Goal: Task Accomplishment & Management: Manage account settings

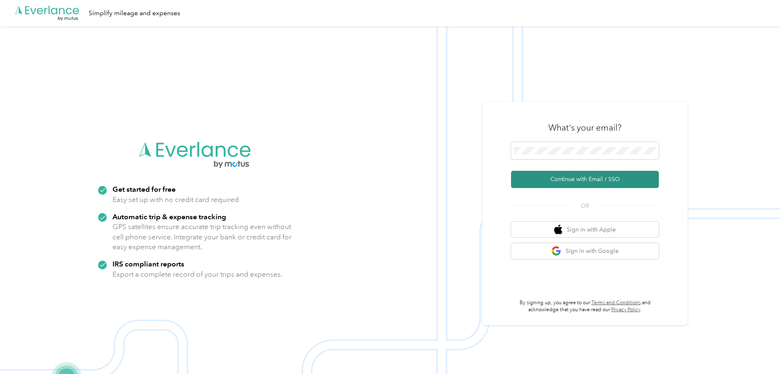
click at [586, 179] on button "Continue with Email / SSO" at bounding box center [585, 179] width 148 height 17
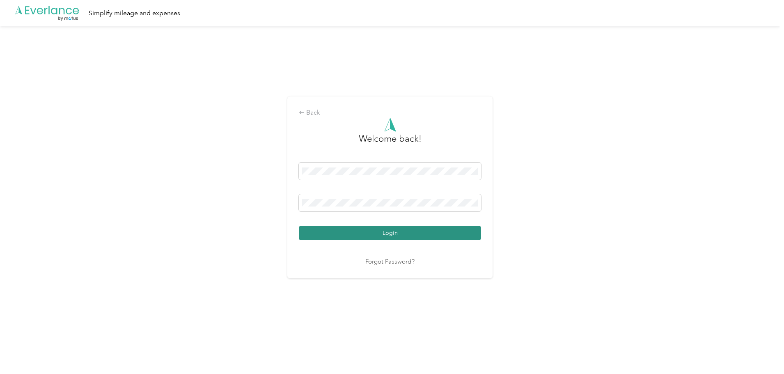
click at [416, 229] on button "Login" at bounding box center [390, 233] width 182 height 14
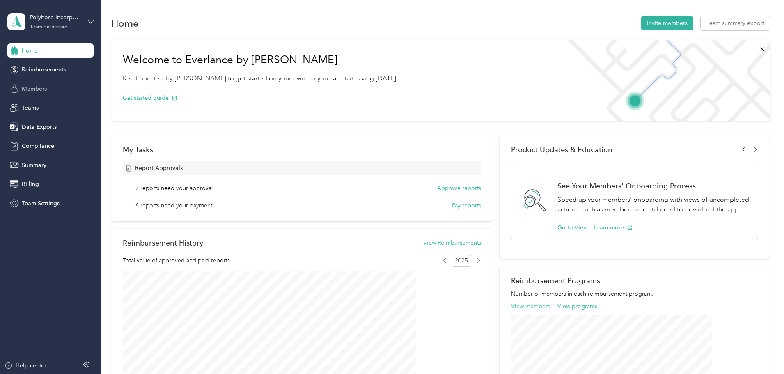
click at [63, 86] on div "Members" at bounding box center [50, 88] width 86 height 15
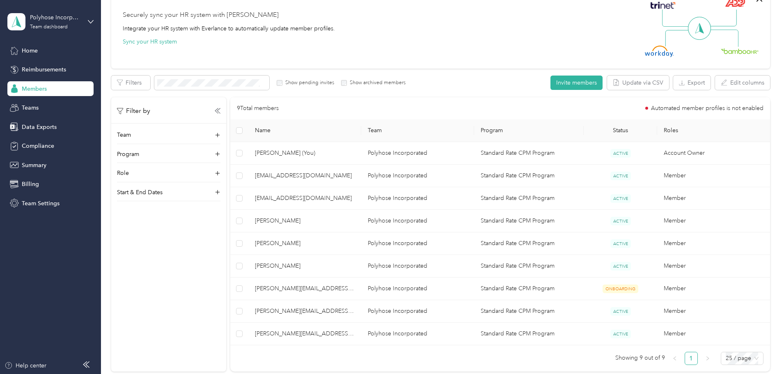
scroll to position [82, 0]
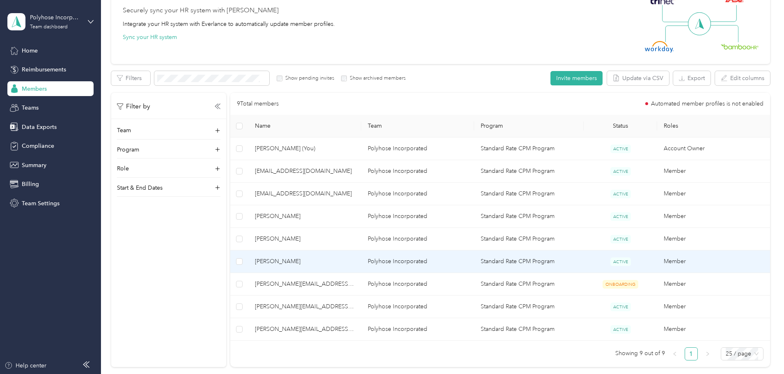
click at [504, 265] on td "Standard Rate CPM Program" at bounding box center [529, 261] width 110 height 23
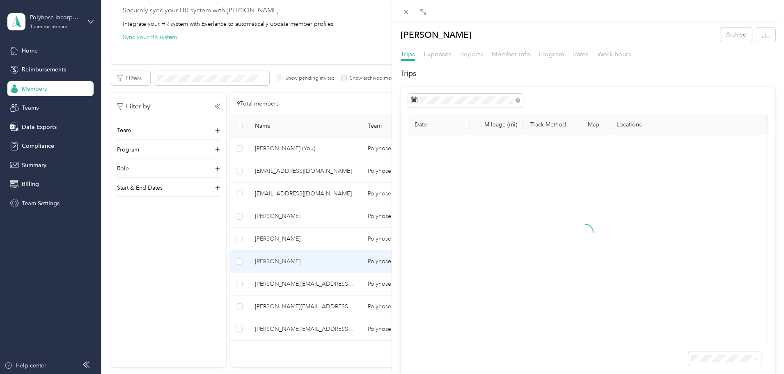
click at [473, 53] on span "Reports" at bounding box center [471, 54] width 23 height 8
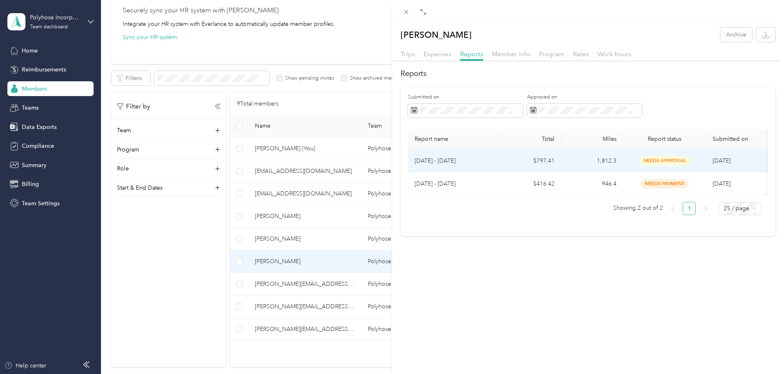
click at [548, 161] on td "$797.41" at bounding box center [530, 160] width 62 height 23
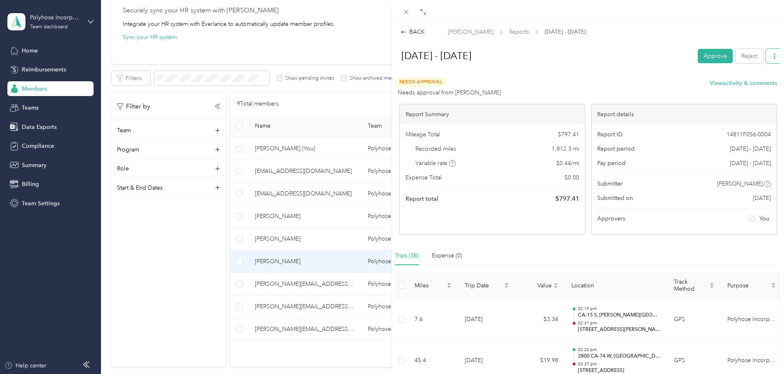
click at [774, 55] on button "button" at bounding box center [774, 56] width 17 height 14
click at [743, 55] on button "Reject" at bounding box center [748, 56] width 27 height 14
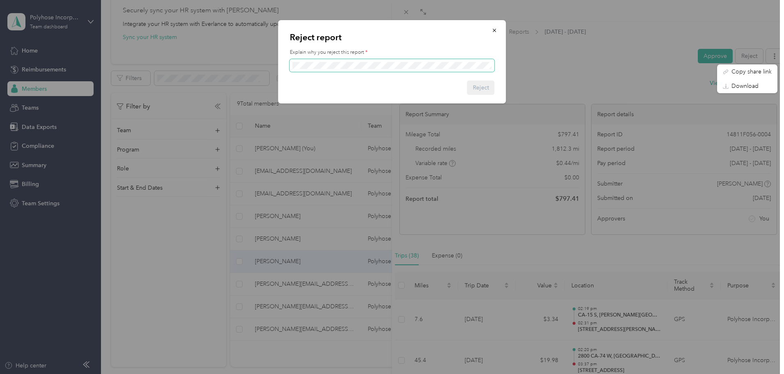
click at [402, 71] on span at bounding box center [392, 65] width 205 height 13
click at [483, 85] on button "Reject" at bounding box center [480, 87] width 27 height 14
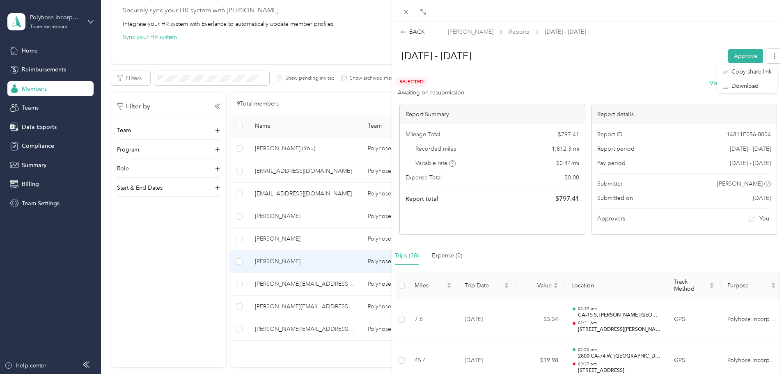
click at [636, 61] on h1 "[DATE] - [DATE]" at bounding box center [557, 56] width 329 height 20
click at [713, 30] on div "BACK [PERSON_NAME] Reports [DATE] - [DATE]" at bounding box center [588, 31] width 392 height 9
click at [771, 53] on icon "button" at bounding box center [774, 56] width 6 height 6
click at [424, 85] on span "Rejected" at bounding box center [411, 81] width 33 height 9
drag, startPoint x: 423, startPoint y: 80, endPoint x: 398, endPoint y: 79, distance: 24.6
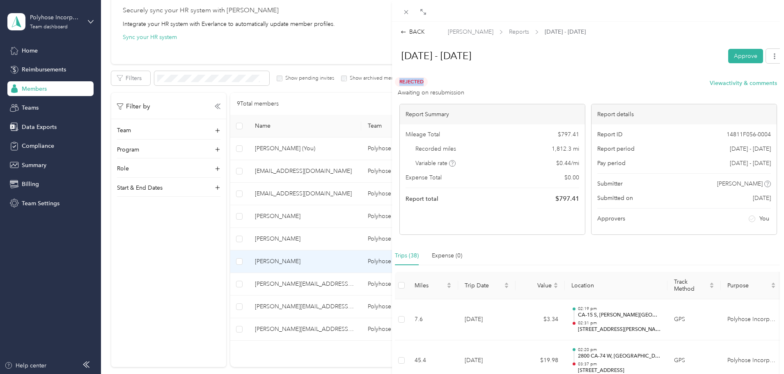
click at [399, 79] on span "Rejected" at bounding box center [411, 81] width 33 height 9
click at [417, 32] on div "BACK" at bounding box center [412, 31] width 24 height 9
